Goal: Task Accomplishment & Management: Complete application form

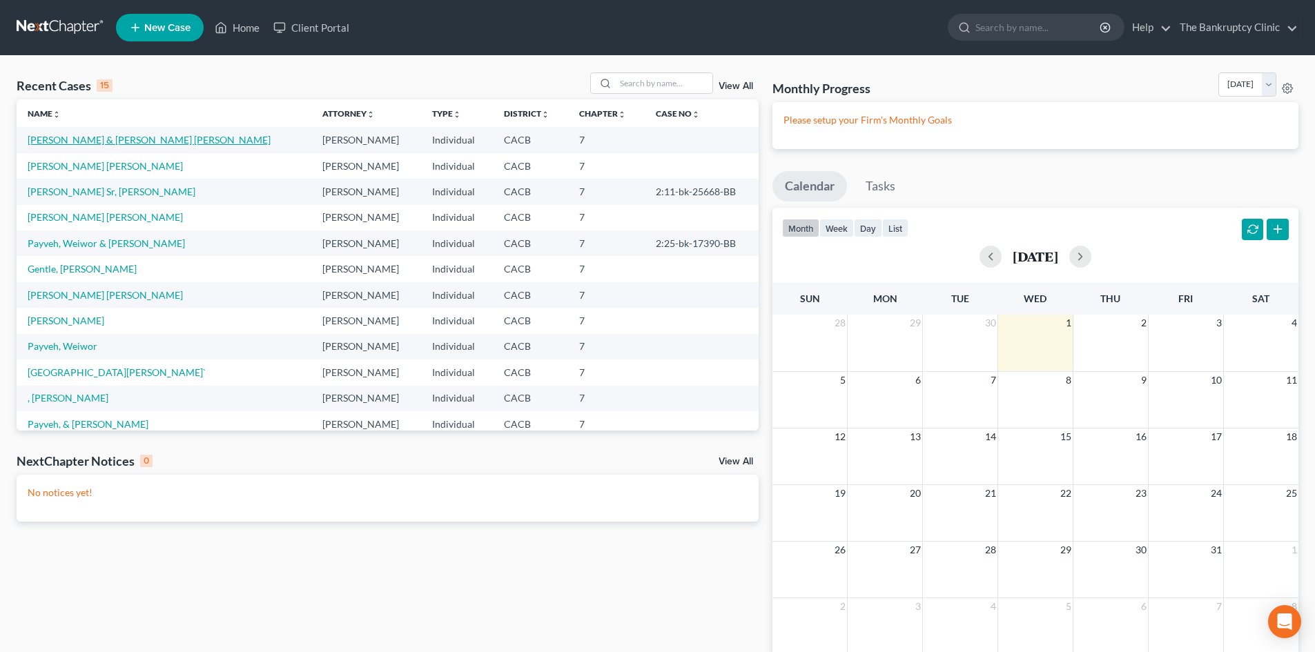
click at [92, 141] on link "[PERSON_NAME] & [PERSON_NAME] [PERSON_NAME]" at bounding box center [149, 140] width 243 height 12
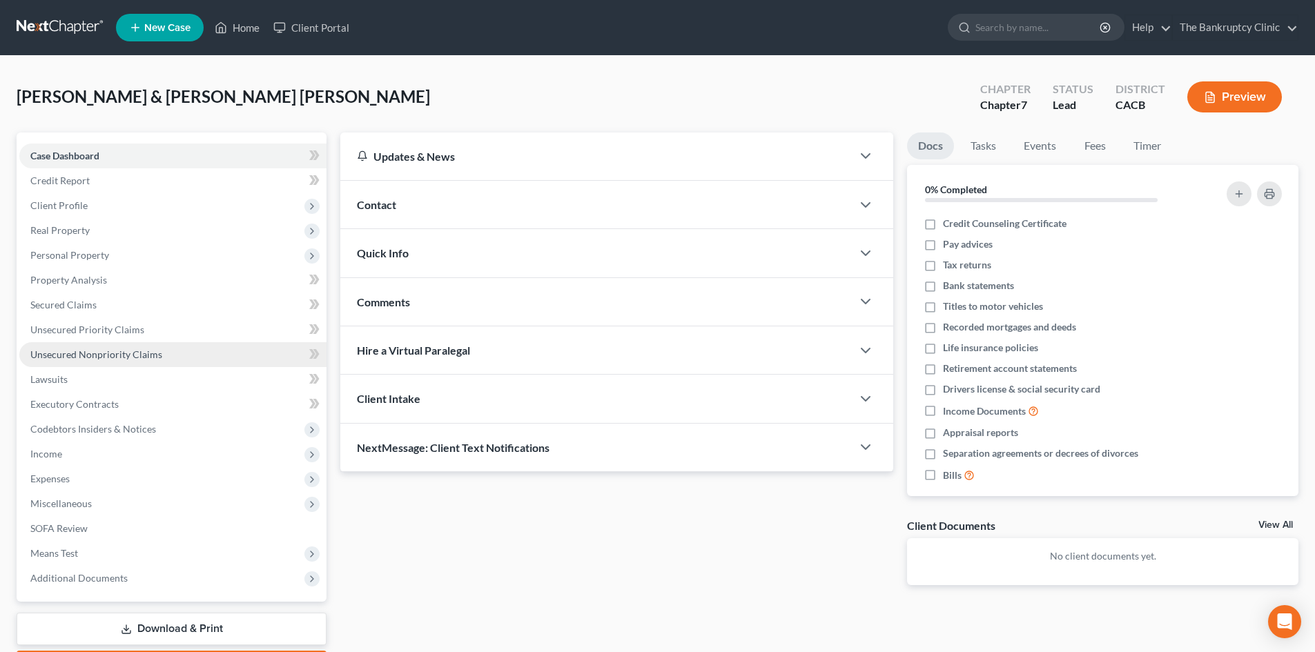
click at [57, 349] on span "Unsecured Nonpriority Claims" at bounding box center [96, 355] width 132 height 12
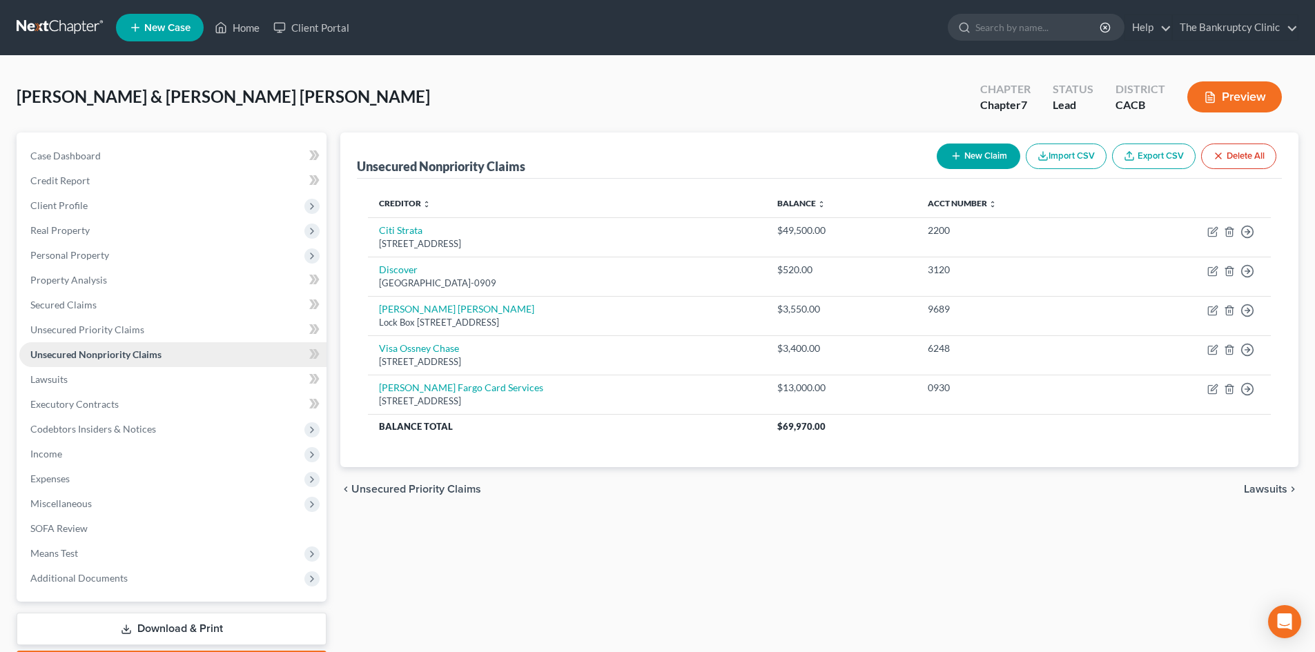
click at [58, 352] on span "Unsecured Nonpriority Claims" at bounding box center [95, 355] width 131 height 12
click at [1214, 525] on div "Unsecured Nonpriority Claims New Claim Import CSV Export CSV Delete All Credito…" at bounding box center [819, 407] width 972 height 549
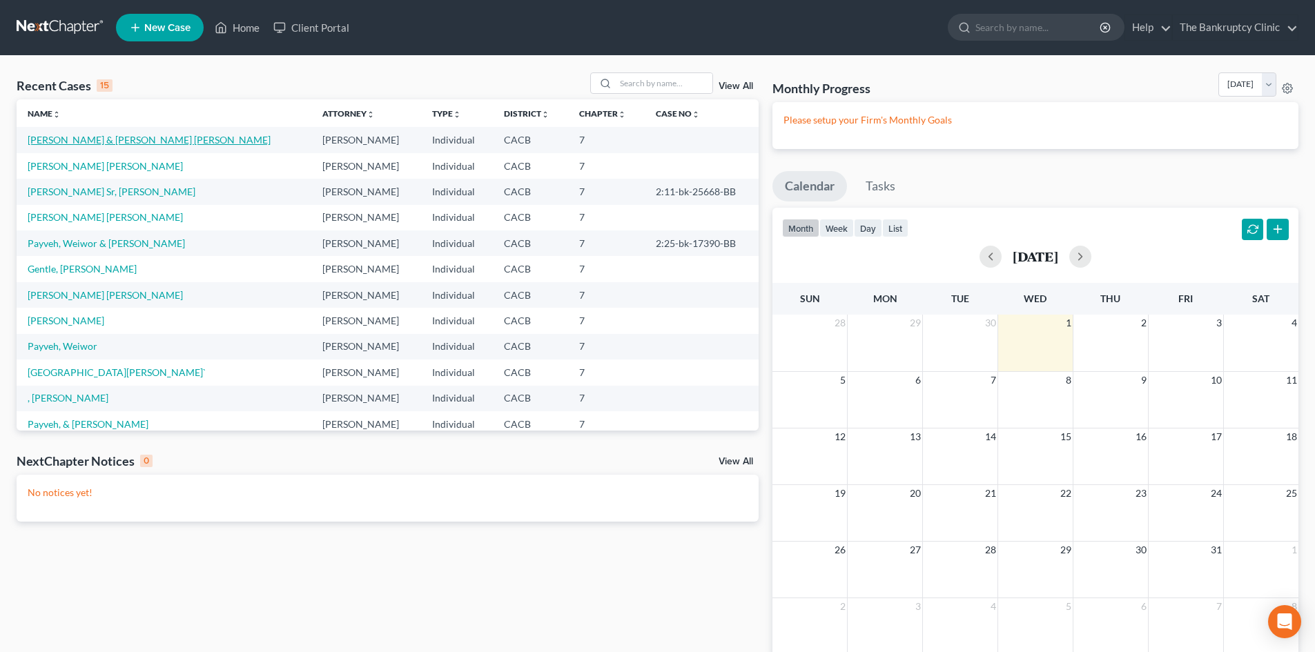
click at [108, 134] on link "[PERSON_NAME] & [PERSON_NAME] [PERSON_NAME]" at bounding box center [149, 140] width 243 height 12
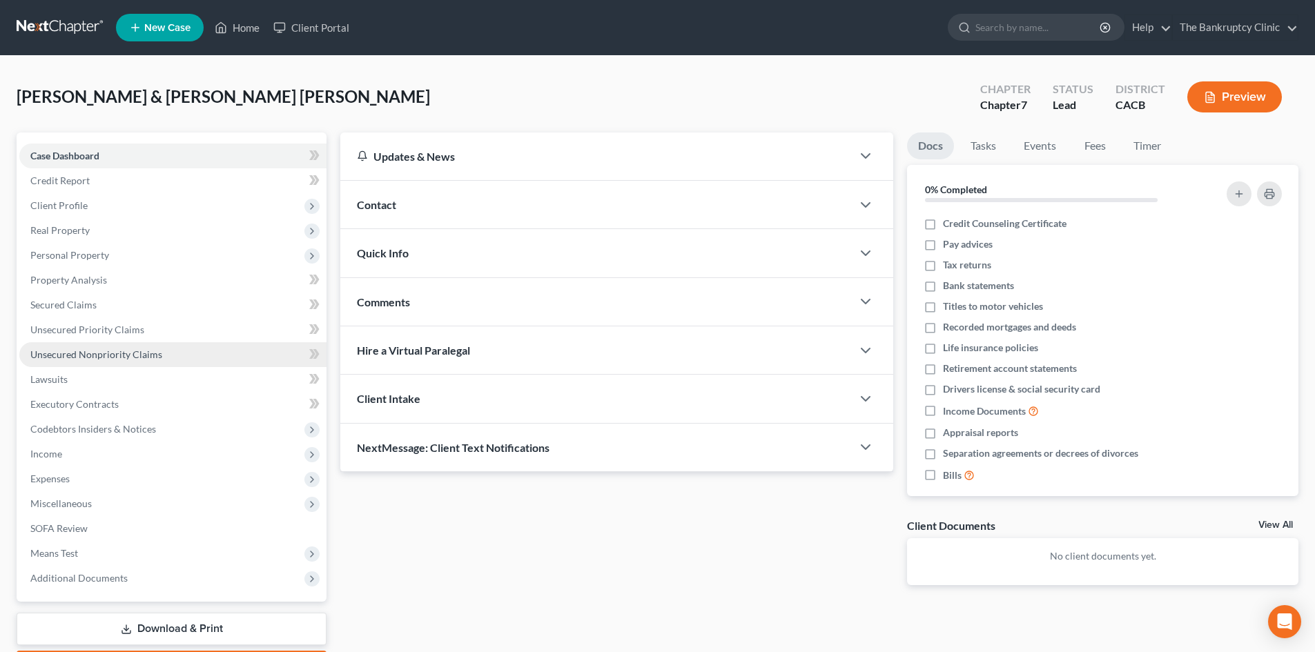
click at [55, 351] on span "Unsecured Nonpriority Claims" at bounding box center [96, 355] width 132 height 12
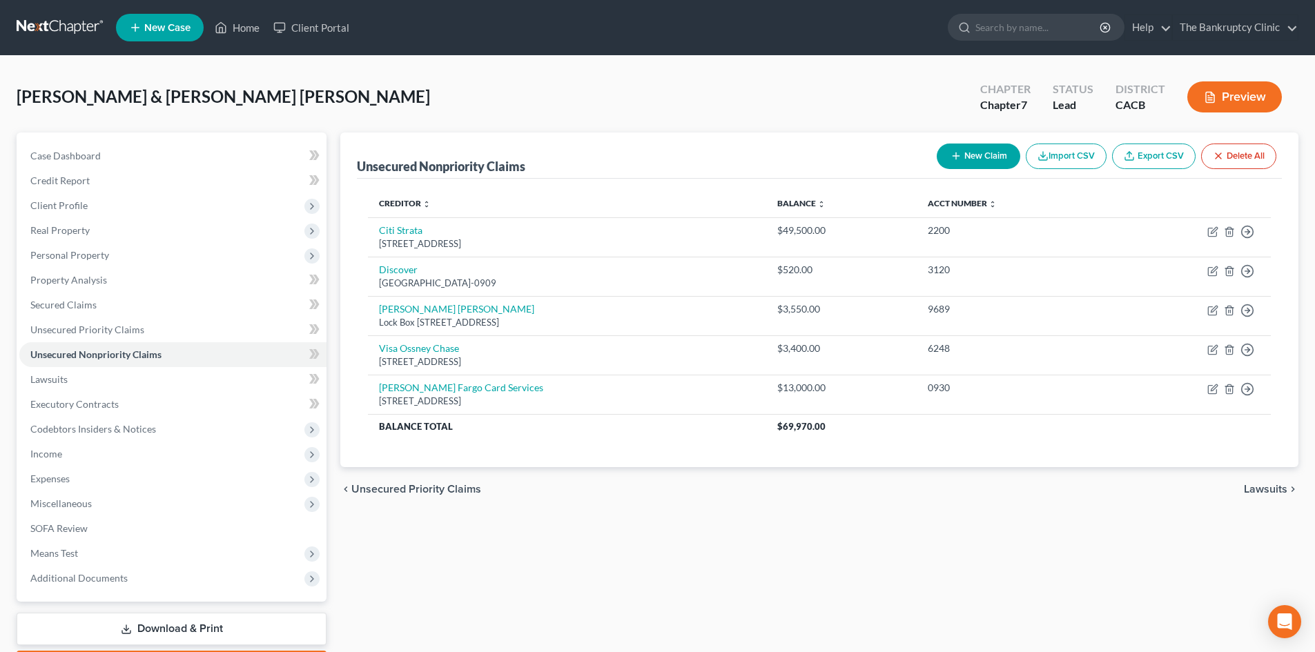
click at [972, 160] on button "New Claim" at bounding box center [979, 157] width 84 height 26
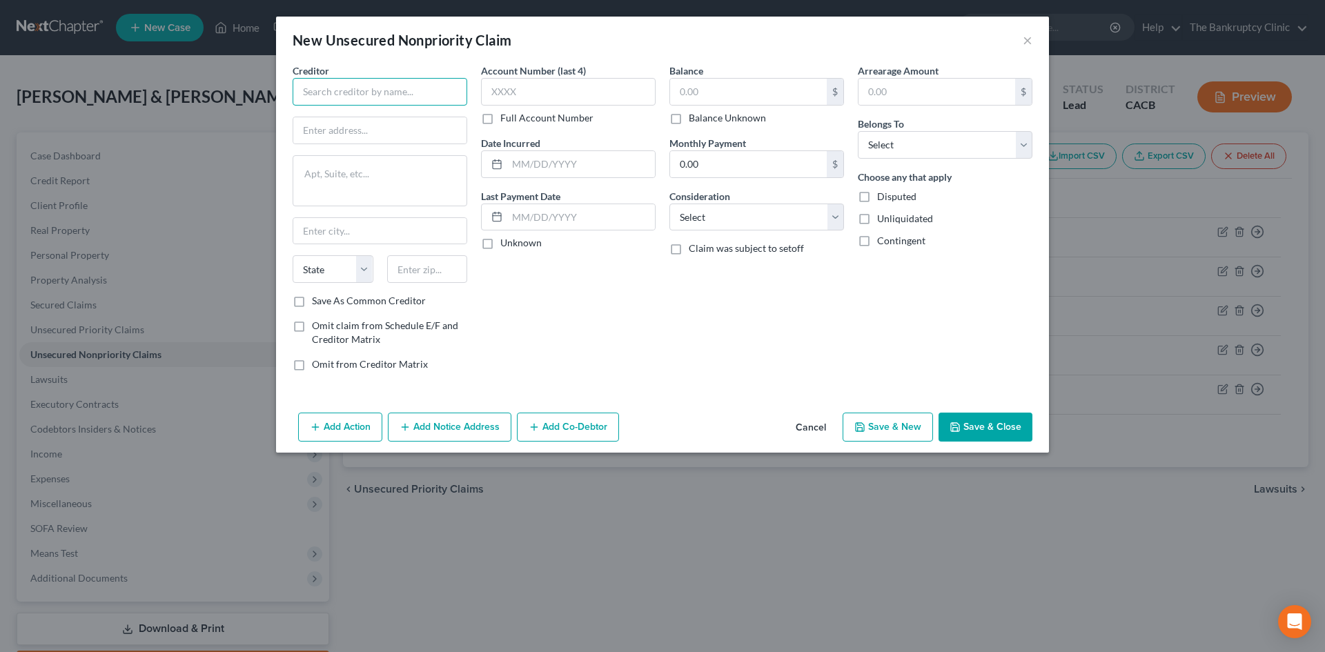
click at [383, 92] on input "text" at bounding box center [380, 92] width 175 height 28
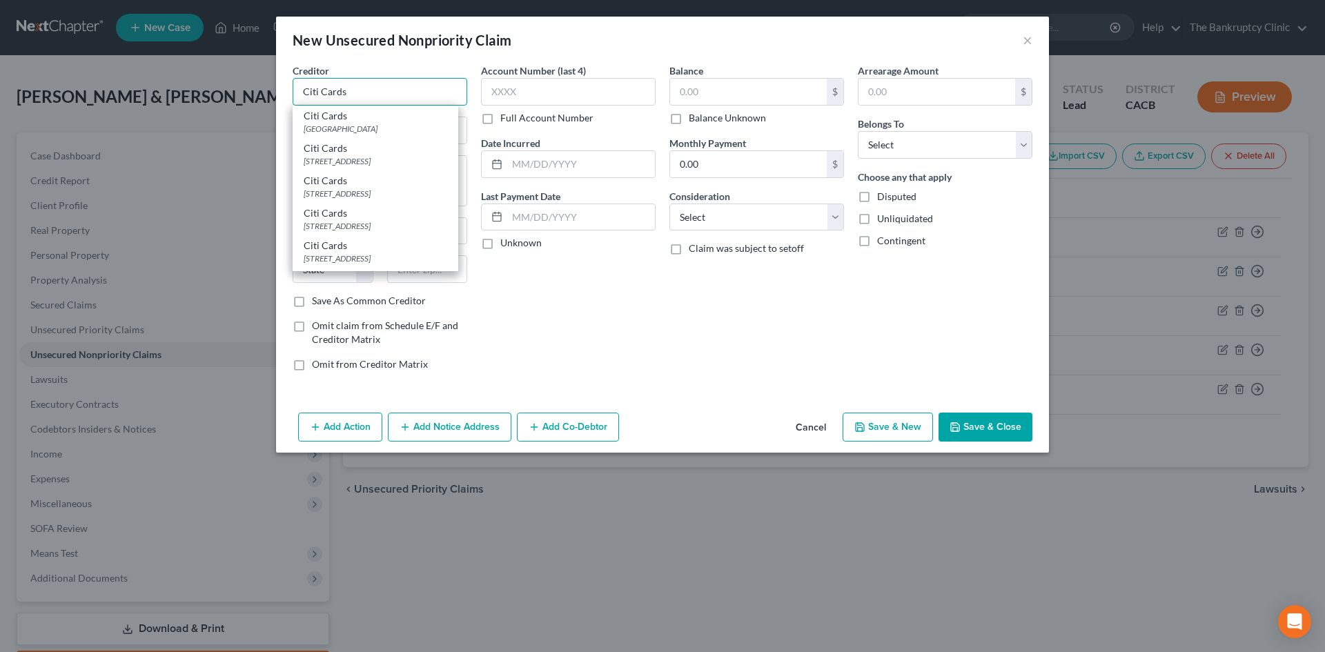
type input "Citi Cards"
click at [458, 268] on div "Citi Cards PO Bo x 6201, Sioux Falls, SD 57117" at bounding box center [376, 255] width 166 height 32
type input "PO Bo x 6201"
type input "Sioux Falls"
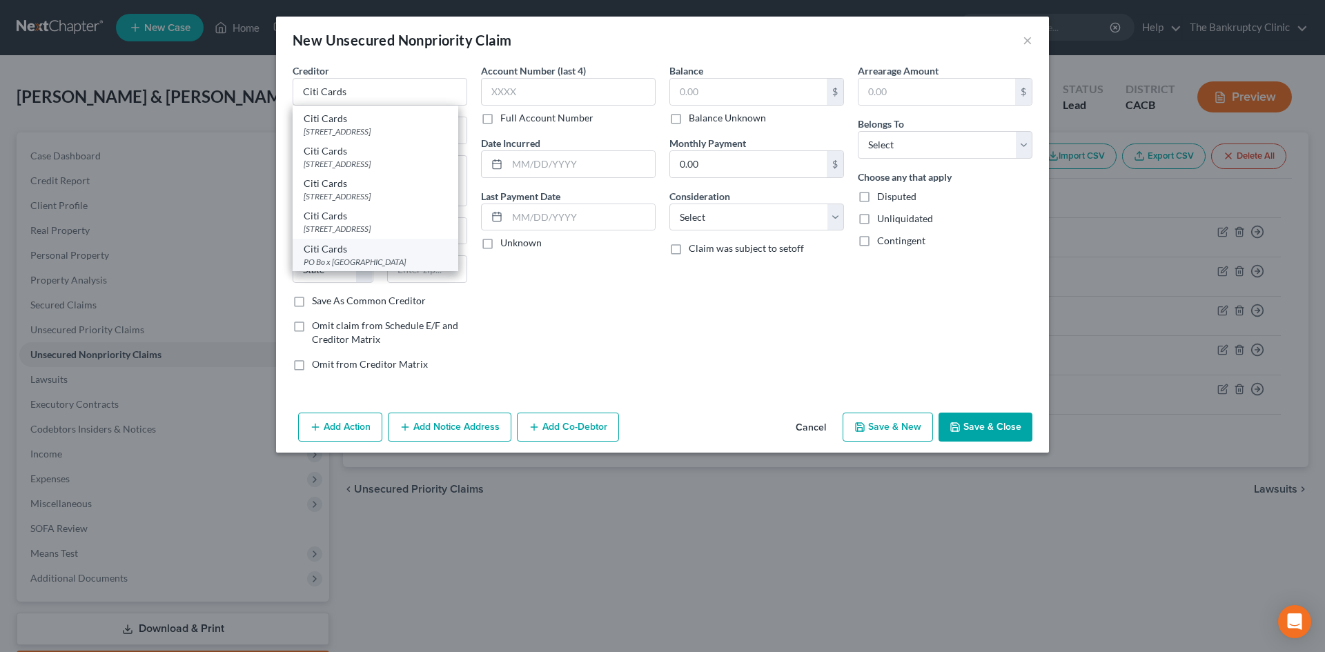
select select "43"
type input "57117"
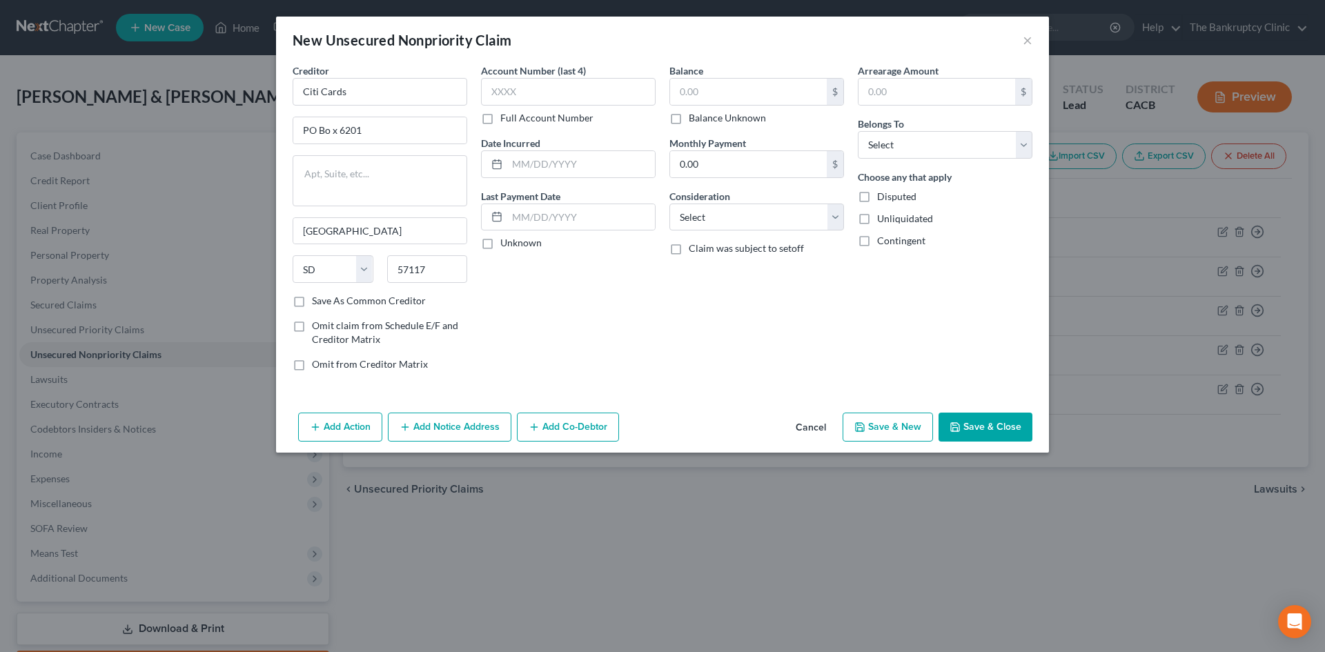
scroll to position [0, 0]
click at [463, 268] on input "57117" at bounding box center [427, 269] width 81 height 28
click at [436, 88] on input "Citi Cards" at bounding box center [380, 92] width 175 height 28
click at [390, 127] on input "PO Bo x 6201" at bounding box center [379, 130] width 173 height 26
type input "P"
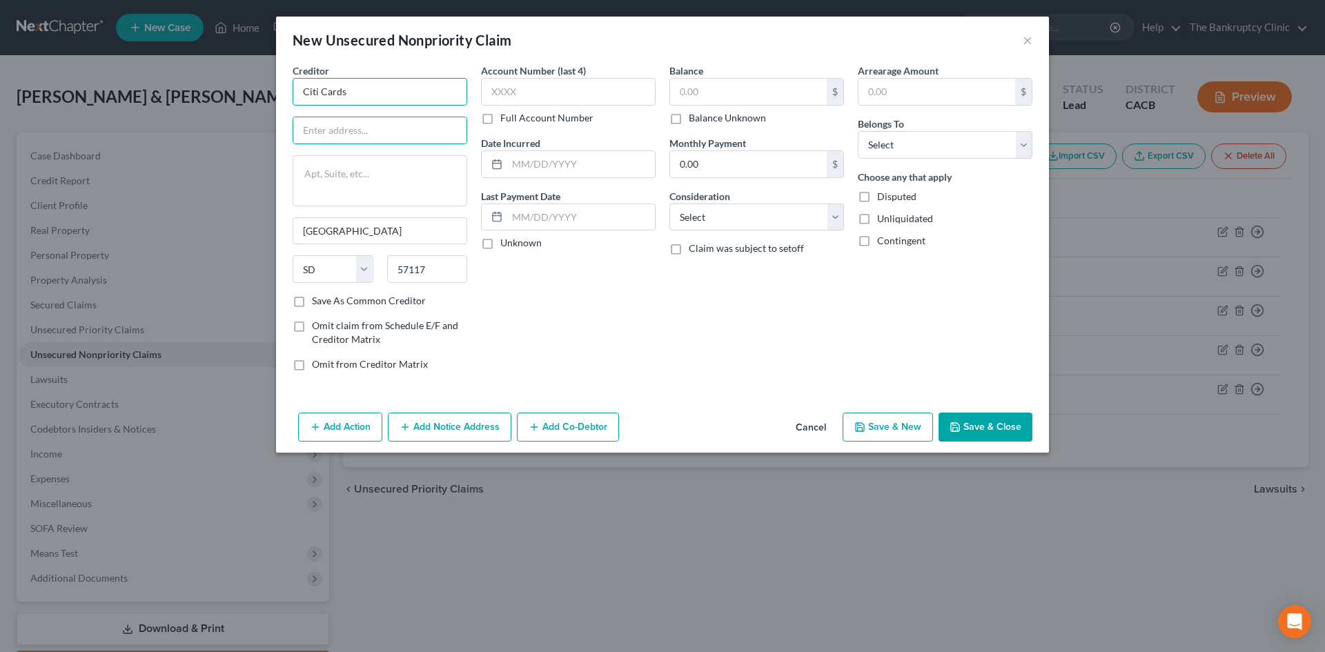
click at [391, 93] on input "Citi Cards" at bounding box center [380, 92] width 175 height 28
type input "C"
click at [354, 233] on input "Sioux Falls" at bounding box center [379, 231] width 173 height 26
type input "S"
click at [326, 263] on select "State AL AK AR AZ CA CO CT DE DC FL GA GU HI ID IL IN IA KS KY LA ME MD MA MI M…" at bounding box center [333, 269] width 81 height 28
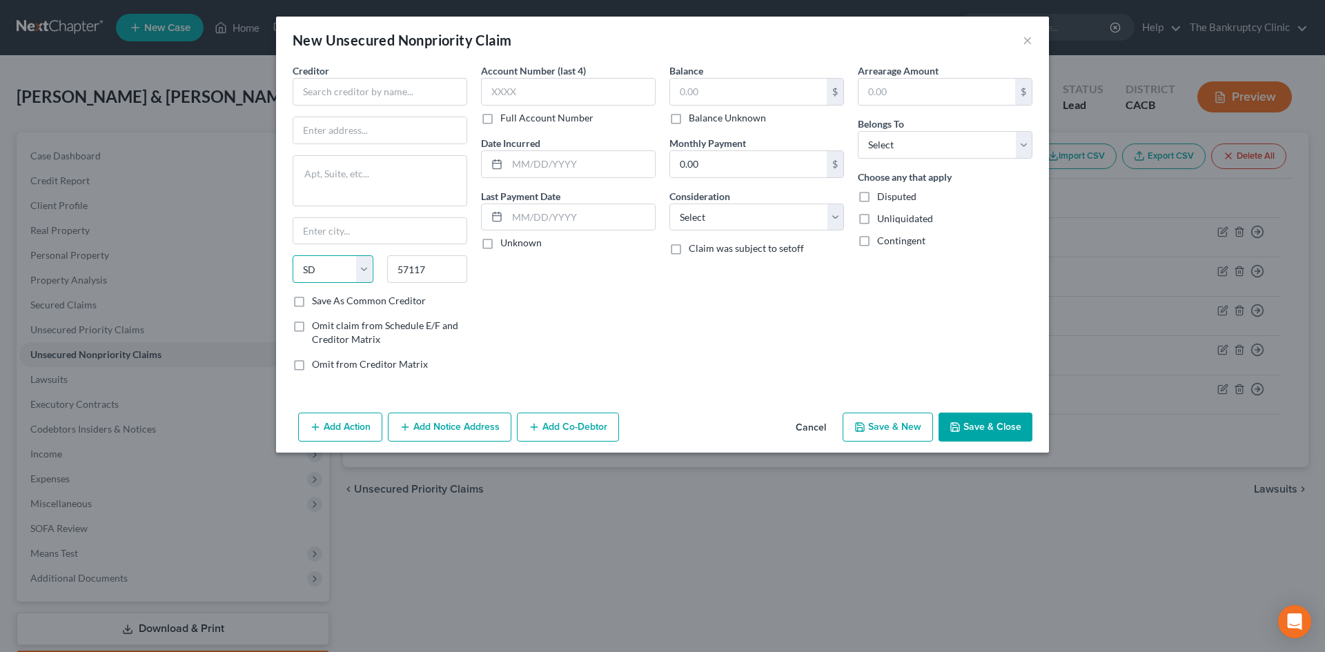
click at [322, 270] on select "State AL AK AR AZ CA CO CT DE DC FL GA GU HI ID IL IN IA KS KY LA ME MD MA MI M…" at bounding box center [333, 269] width 81 height 28
click at [428, 271] on input "57117" at bounding box center [427, 269] width 81 height 28
type input "5"
click at [303, 95] on input "text" at bounding box center [380, 92] width 175 height 28
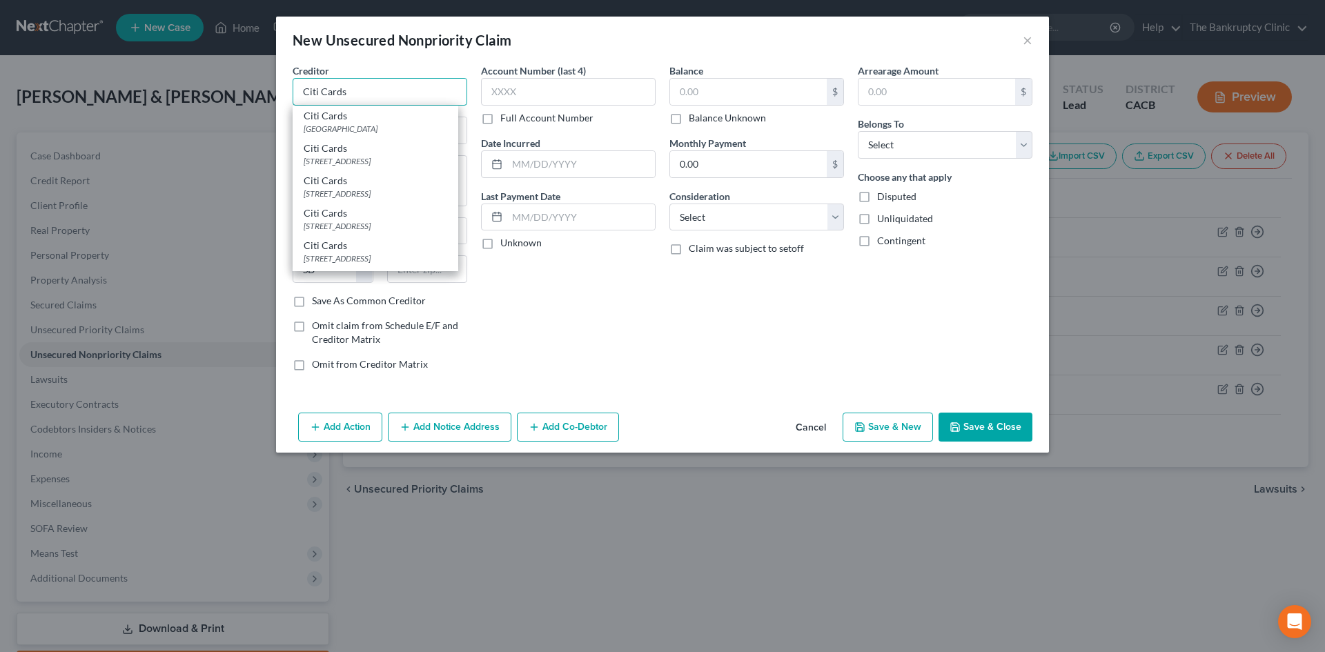
type input "Citi Cards"
click at [540, 25] on div "New Unsecured Nonpriority Claim ×" at bounding box center [662, 40] width 773 height 47
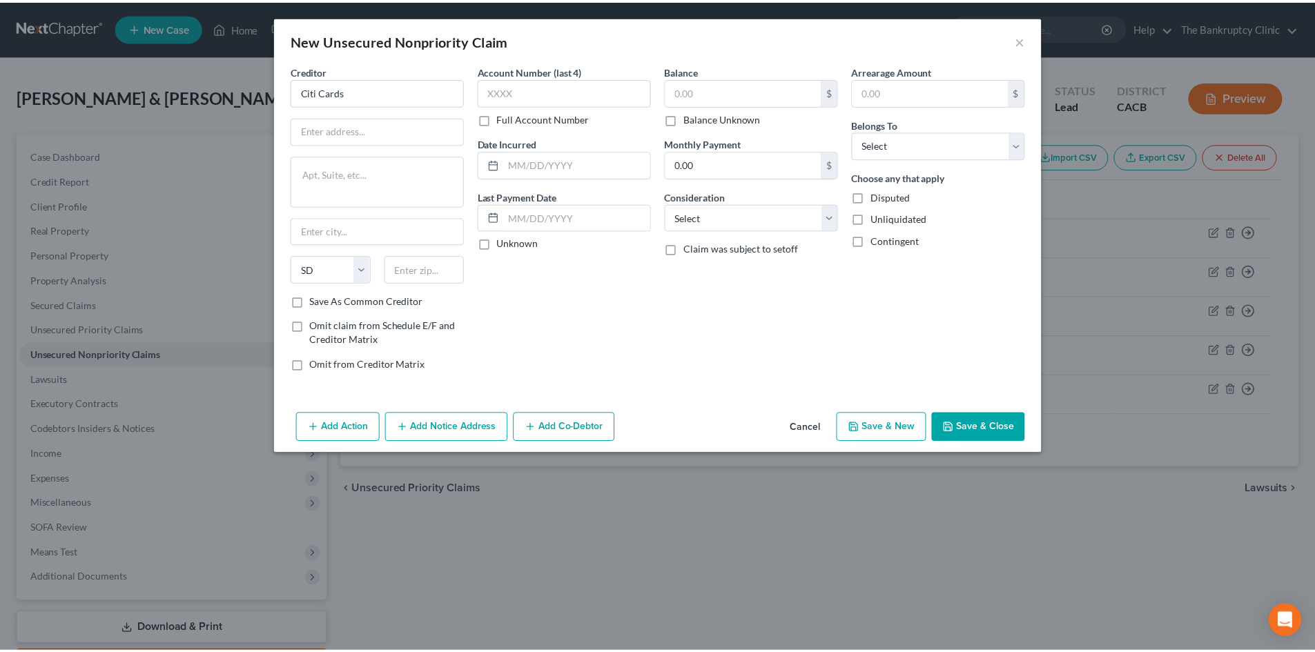
scroll to position [0, 0]
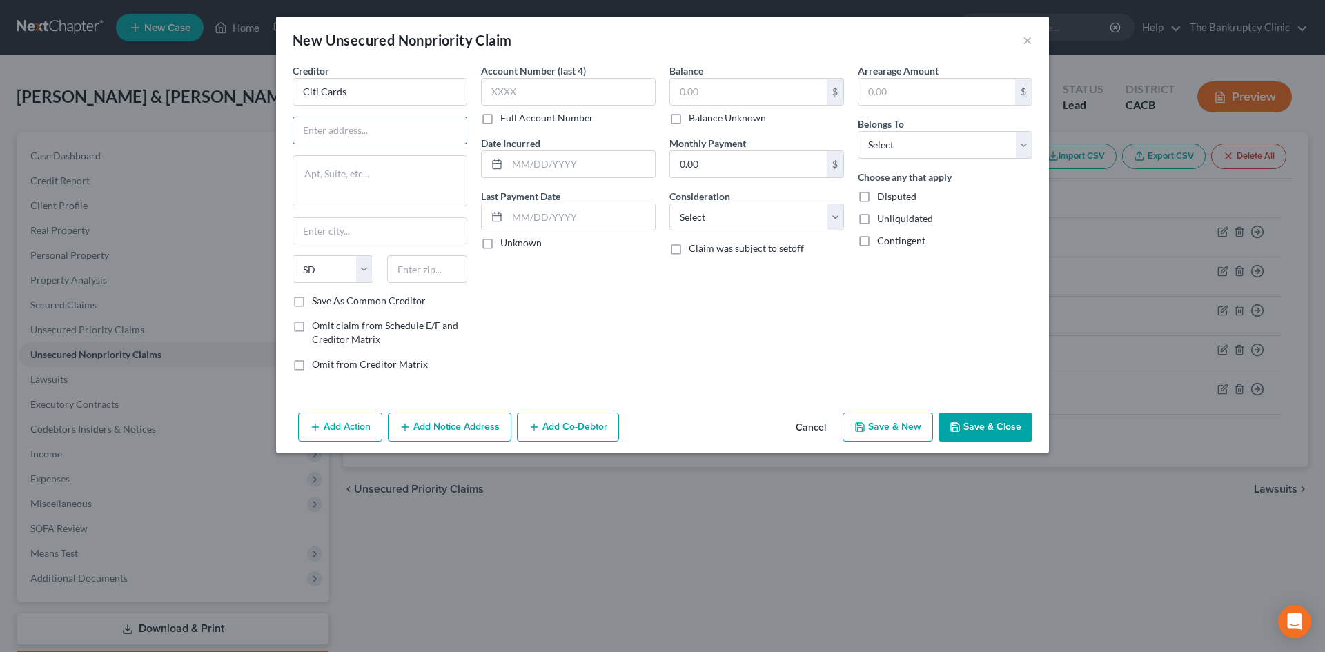
click at [369, 134] on input "text" at bounding box center [379, 130] width 173 height 26
type input "PO Box 6070"
click at [344, 234] on input "text" at bounding box center [379, 231] width 173 height 26
type input "City Of Industry"
click at [368, 277] on select "State AL AK AR AZ CA CO CT DE DC FL GA GU HI ID IL IN IA KS KY LA ME MD MA MI M…" at bounding box center [333, 269] width 81 height 28
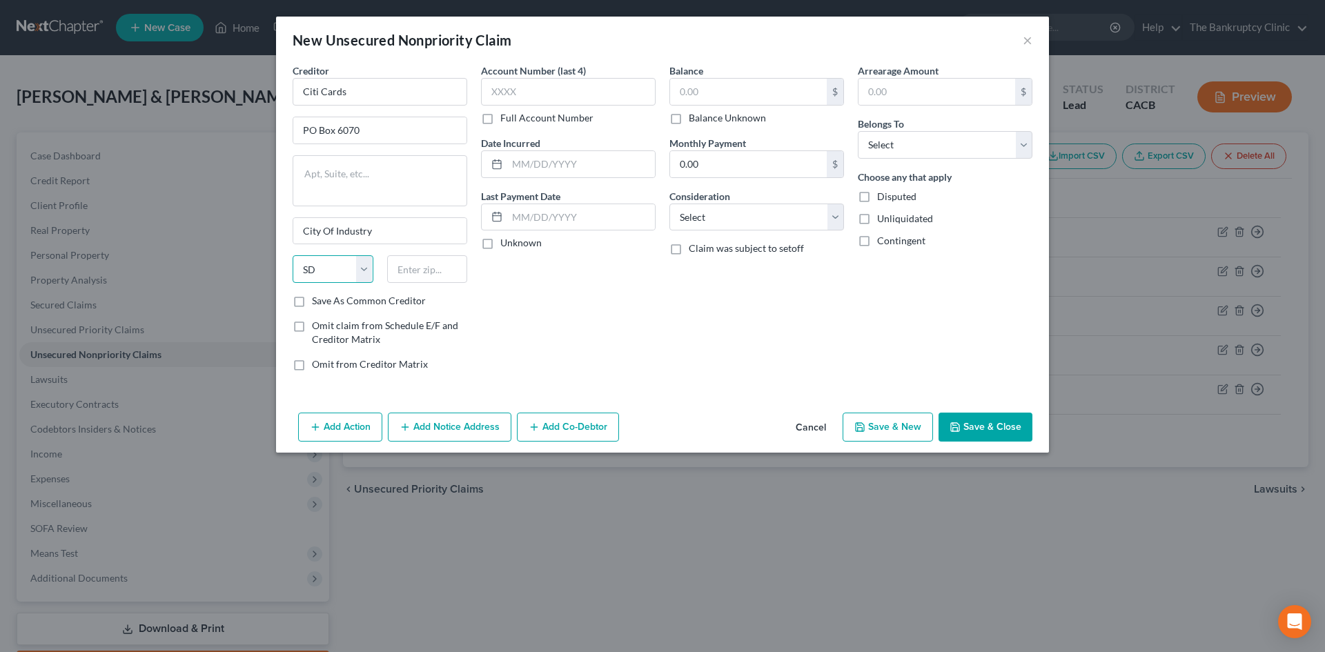
select select "4"
click at [293, 255] on select "State AL AK AR AZ CA CO CT DE DC FL GA GU HI ID IL IN IA KS KY LA ME MD MA MI M…" at bounding box center [333, 269] width 81 height 28
type input "91716"
click at [312, 304] on label "Save As Common Creditor" at bounding box center [369, 301] width 114 height 14
click at [317, 303] on input "Save As Common Creditor" at bounding box center [321, 298] width 9 height 9
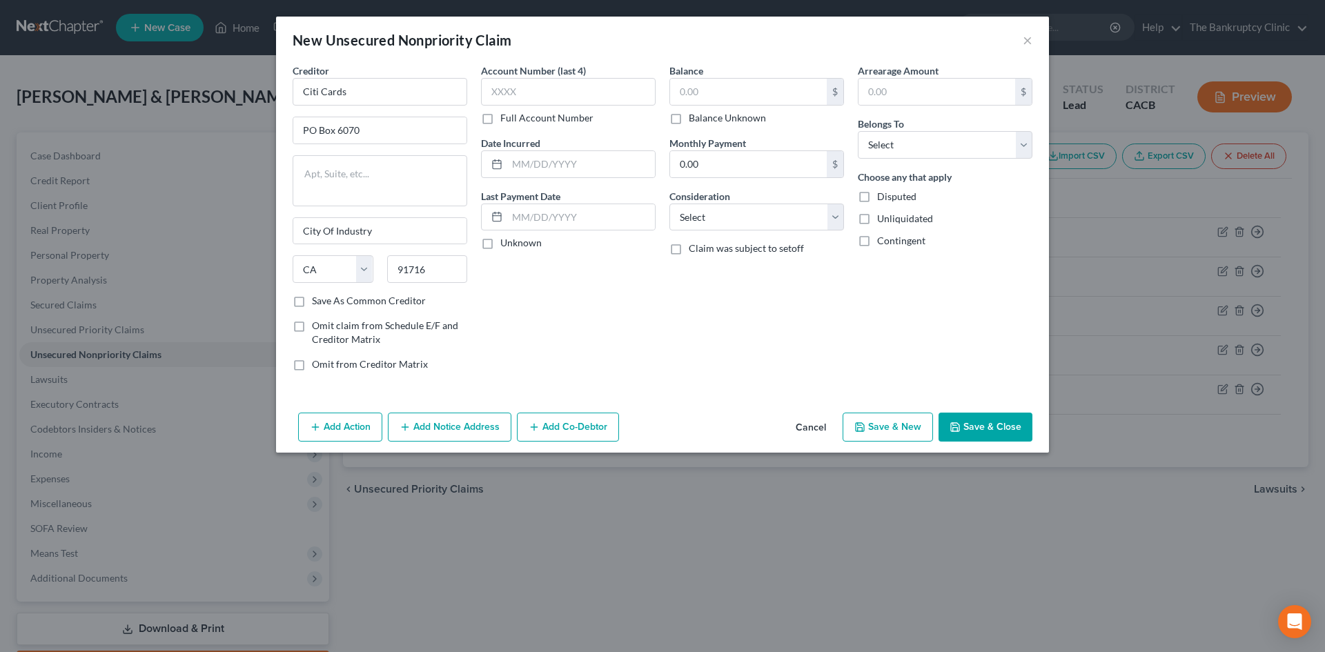
checkbox input "true"
type input "1595"
click at [549, 170] on input "text" at bounding box center [581, 164] width 148 height 26
type input "10/2016"
type input "23,500.00"
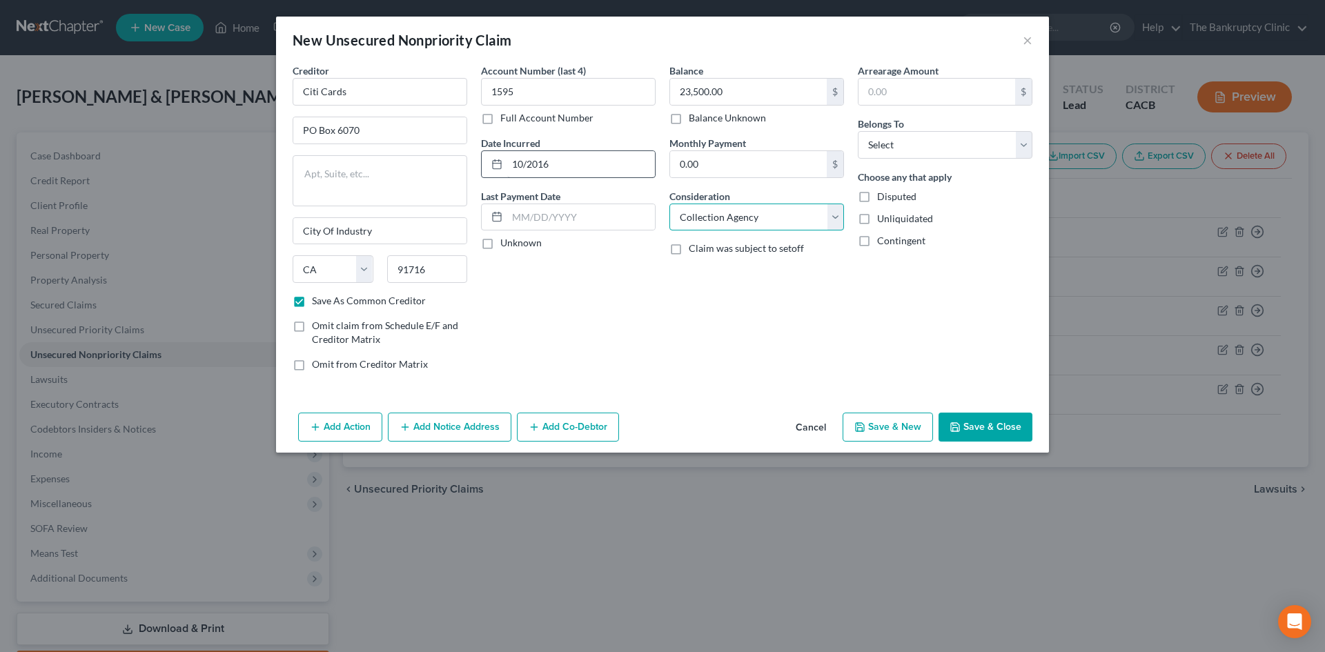
select select "2"
select select "0"
click at [903, 424] on button "Save & New" at bounding box center [888, 427] width 90 height 29
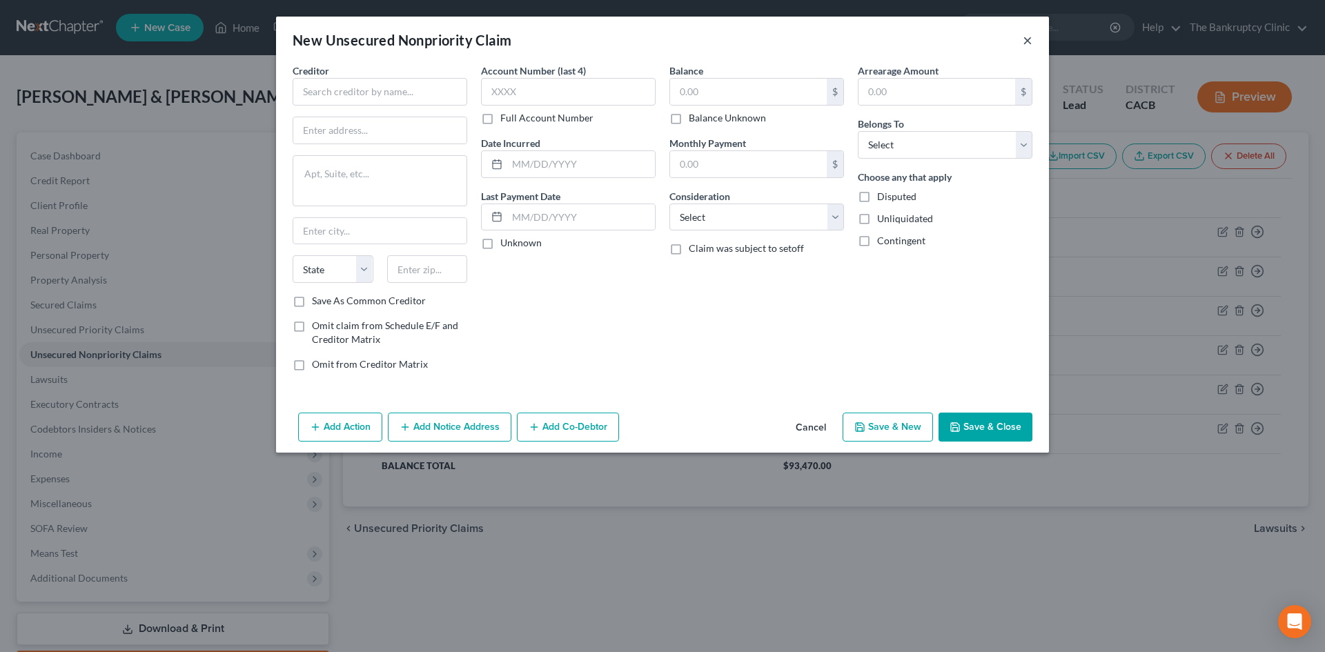
click at [1029, 41] on button "×" at bounding box center [1028, 40] width 10 height 17
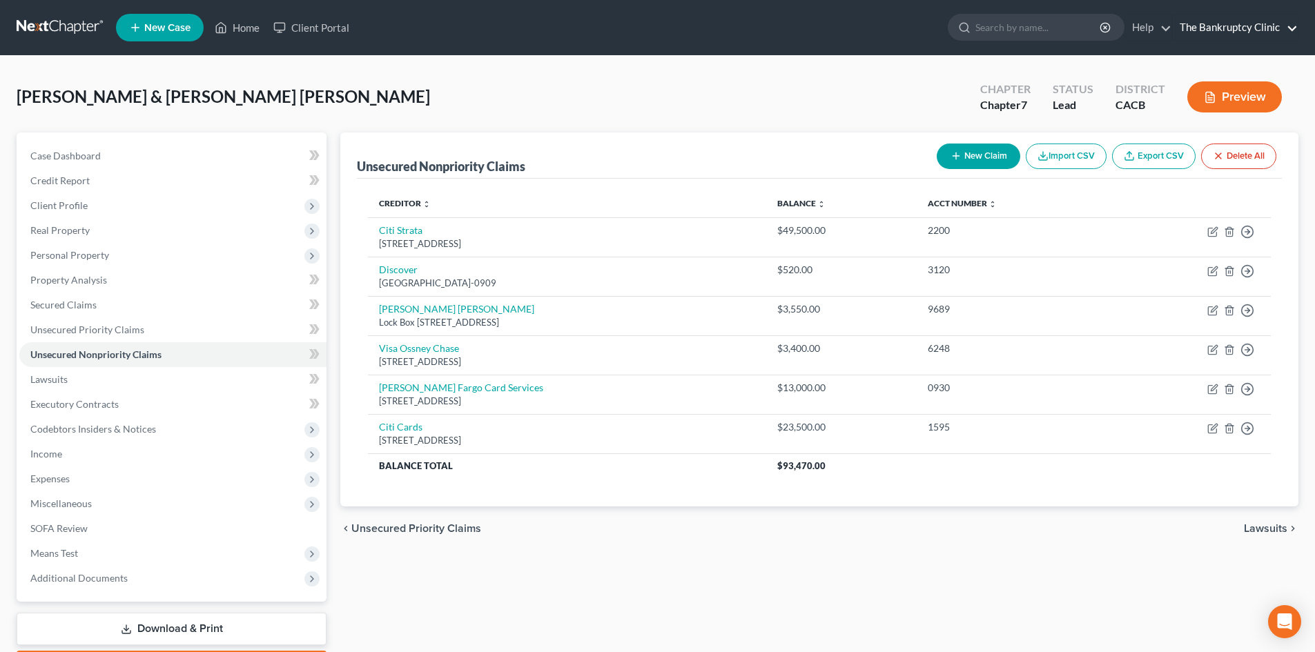
click at [1297, 26] on link "The Bankruptcy Clinic" at bounding box center [1235, 27] width 125 height 25
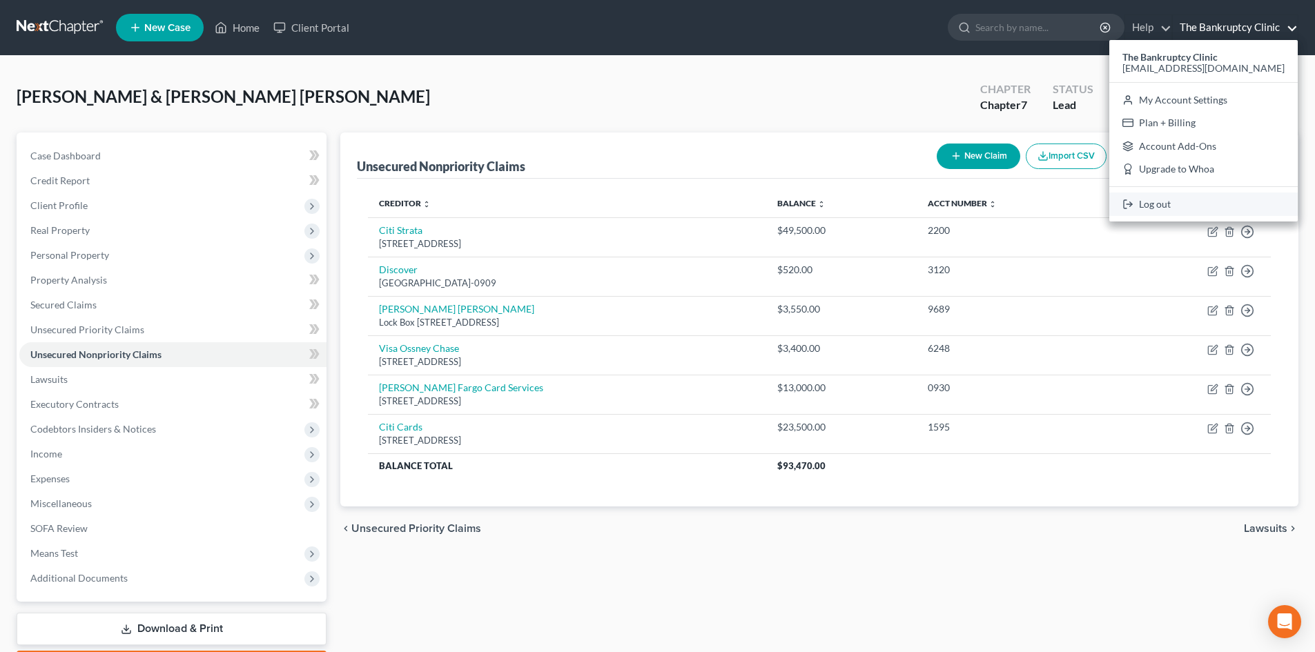
click at [1186, 204] on link "Log out" at bounding box center [1203, 204] width 188 height 23
